Goal: Task Accomplishment & Management: Use online tool/utility

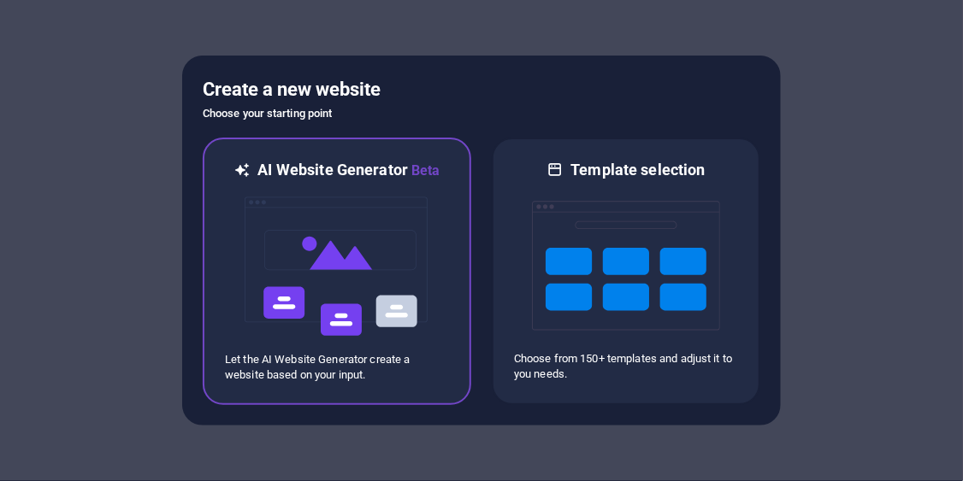
click at [355, 286] on img at bounding box center [337, 266] width 188 height 171
